Goal: Task Accomplishment & Management: Use online tool/utility

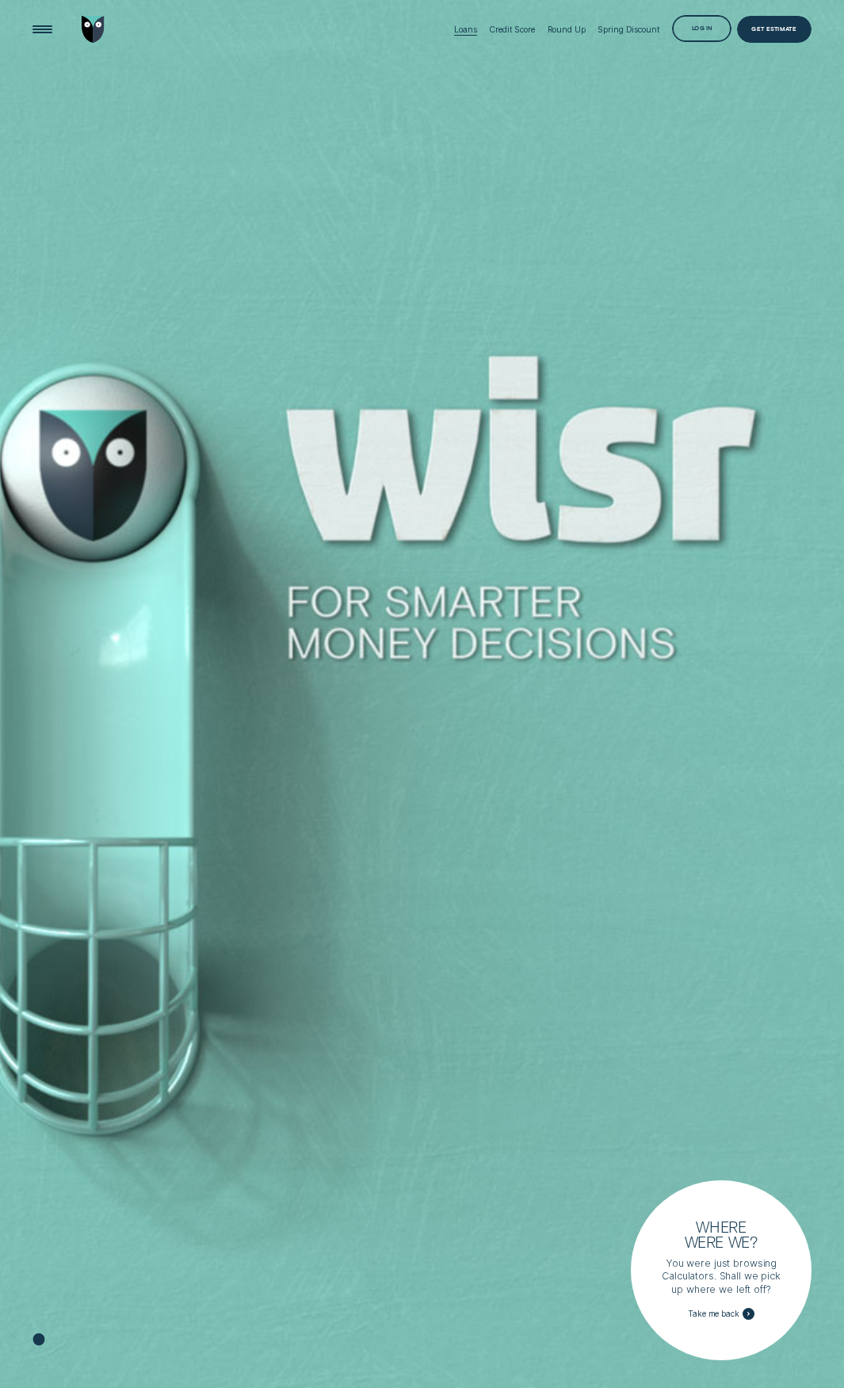
click at [464, 27] on div "Loans" at bounding box center [465, 30] width 22 height 10
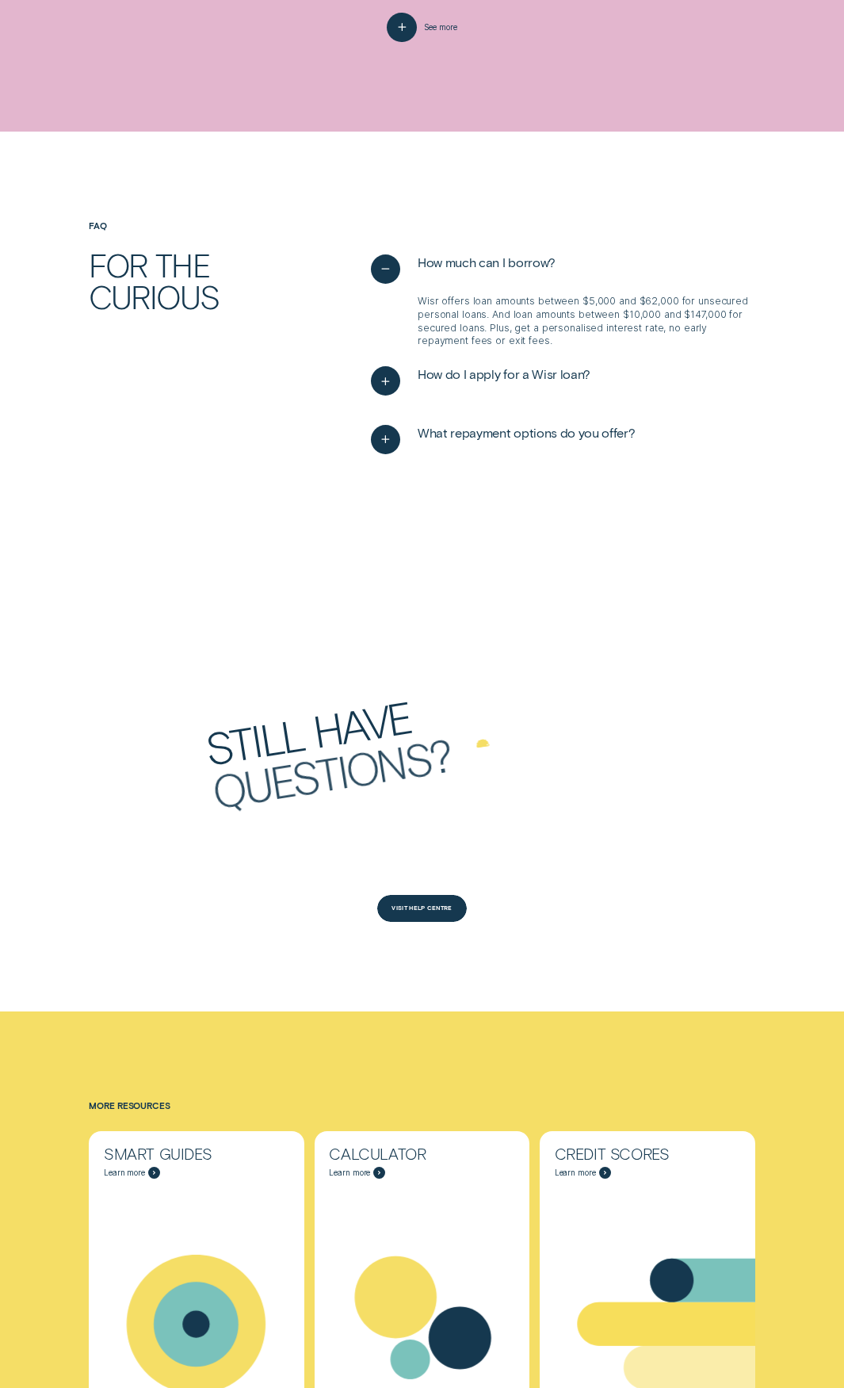
scroll to position [3724, 0]
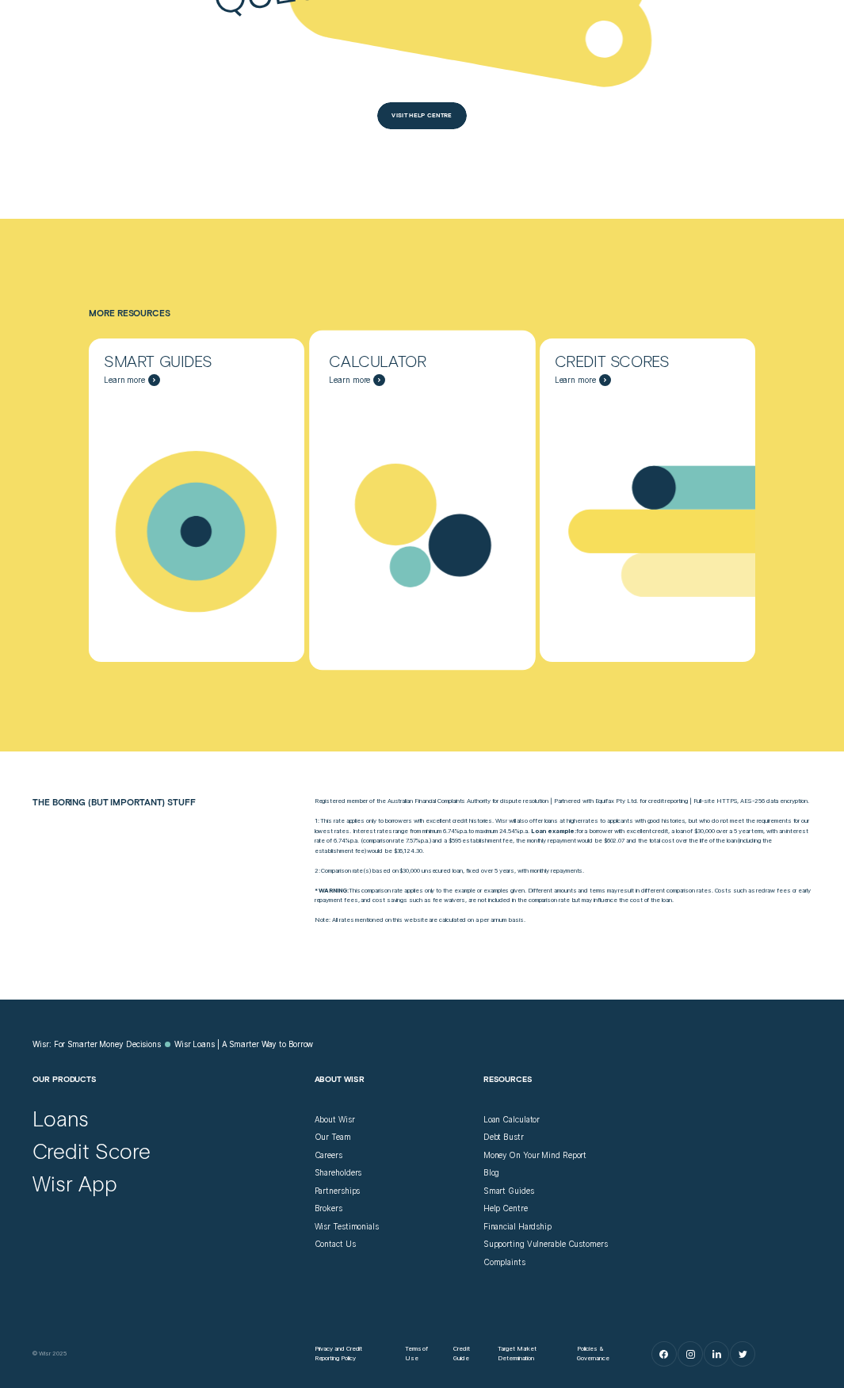
click at [384, 445] on icon "Calculator - Learn more" at bounding box center [422, 531] width 226 height 173
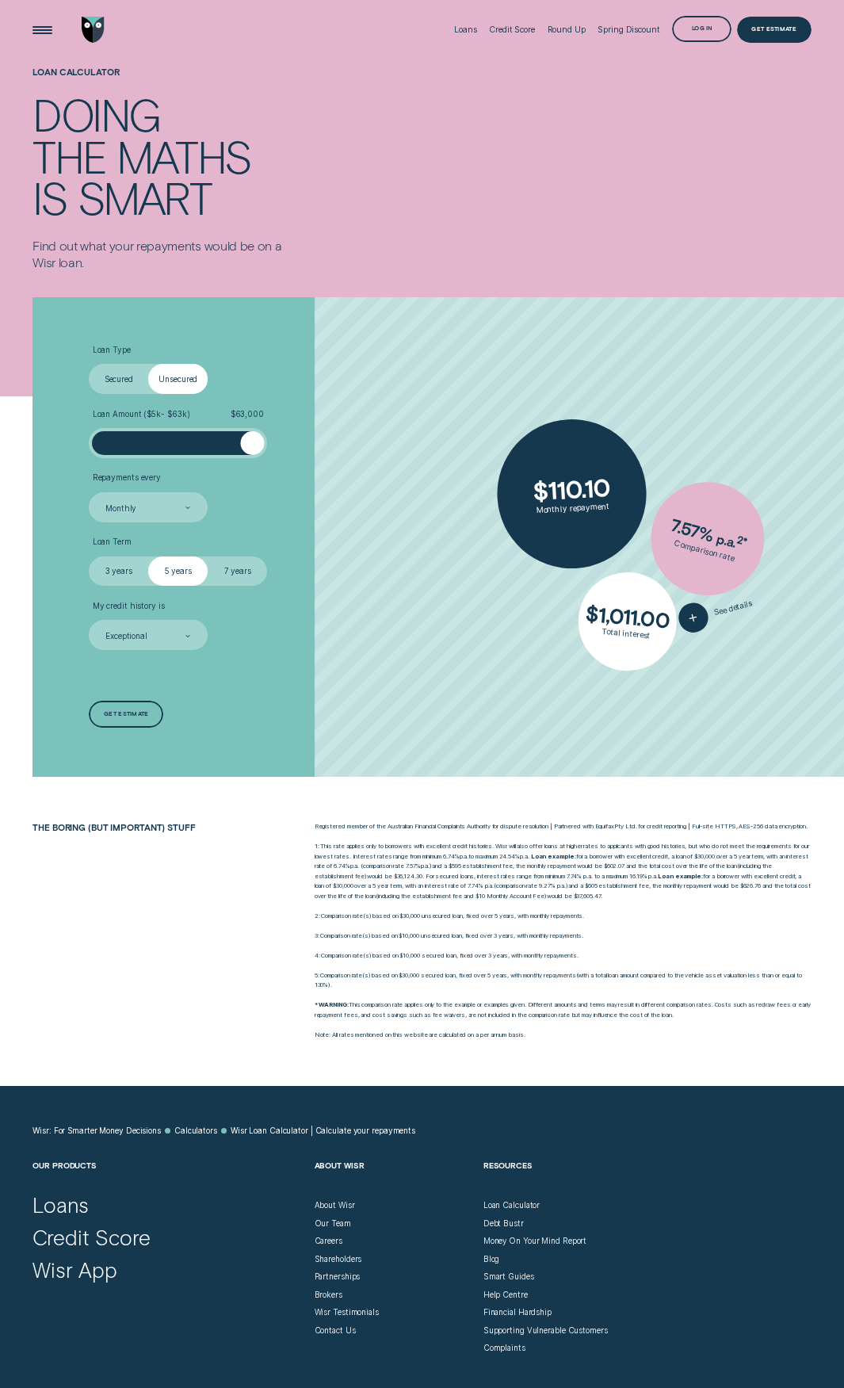
drag, startPoint x: 116, startPoint y: 445, endPoint x: 351, endPoint y: 437, distance: 235.5
click at [351, 437] on li "Loan Amount ( $5k - $63k ) $ 63,000" at bounding box center [225, 433] width 272 height 49
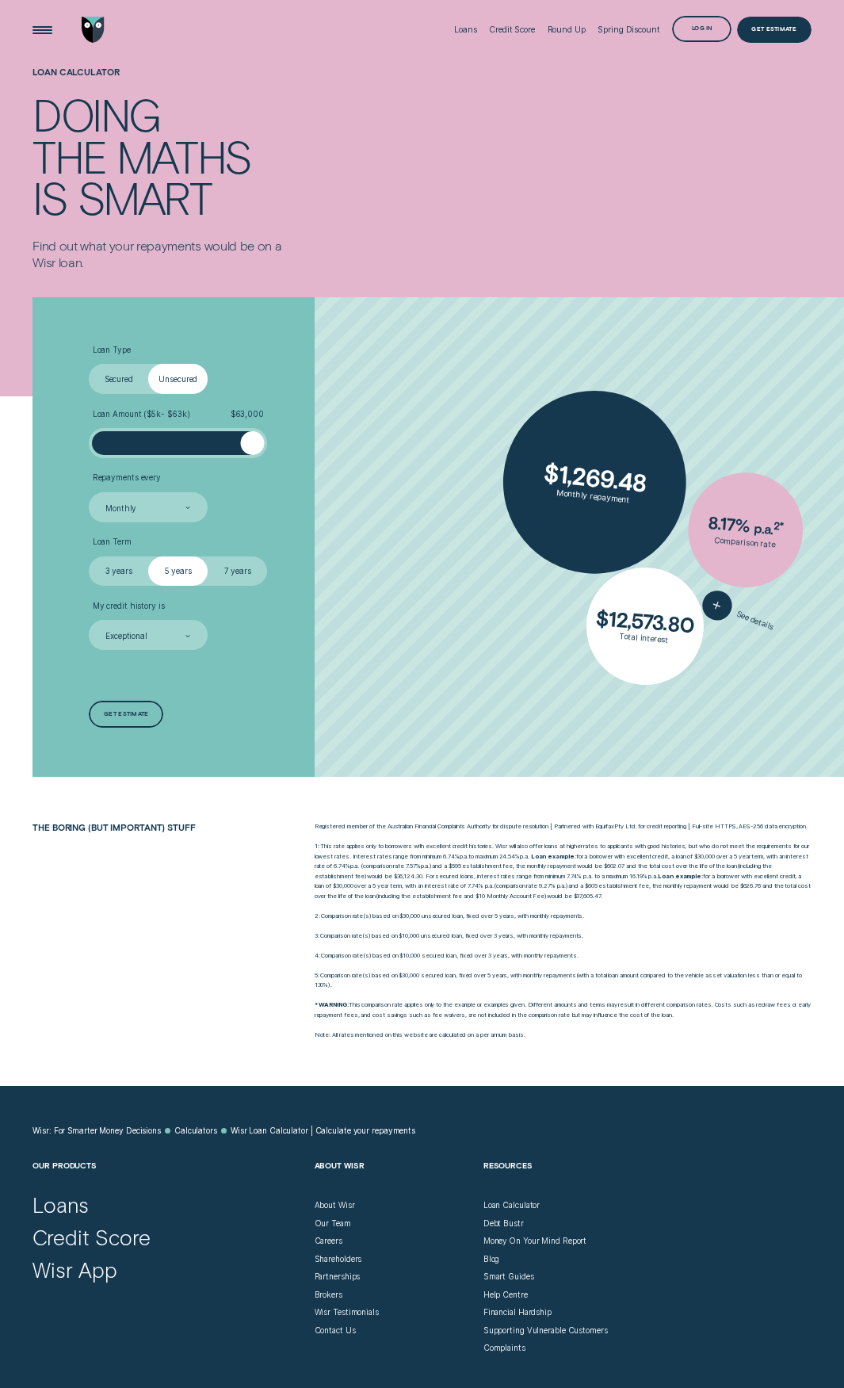
click at [214, 571] on label "7 years" at bounding box center [237, 571] width 59 height 30
click at [208, 556] on input "7 years" at bounding box center [208, 556] width 0 height 0
